Goal: Task Accomplishment & Management: Use online tool/utility

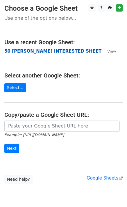
click at [16, 53] on strong "50 [PERSON_NAME] INTERESTED SHEET" at bounding box center [52, 51] width 97 height 5
click at [33, 51] on strong "50 [PERSON_NAME] INTERESTED SHEET" at bounding box center [52, 51] width 97 height 5
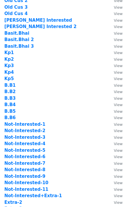
scroll to position [77, 0]
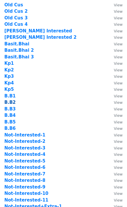
click at [11, 103] on strong "B.B2" at bounding box center [9, 102] width 11 height 5
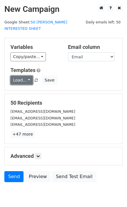
click at [25, 76] on link "Load..." at bounding box center [21, 80] width 22 height 9
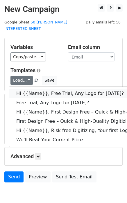
click at [31, 89] on link "Hi {{Name}}, Free Trial, Any Logo for [DATE]?" at bounding box center [92, 93] width 166 height 9
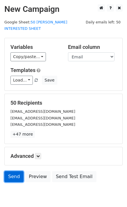
click at [19, 171] on link "Send" at bounding box center [13, 176] width 19 height 11
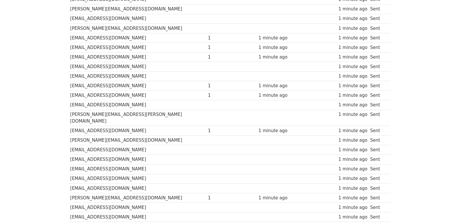
scroll to position [403, 0]
